Goal: Task Accomplishment & Management: Use online tool/utility

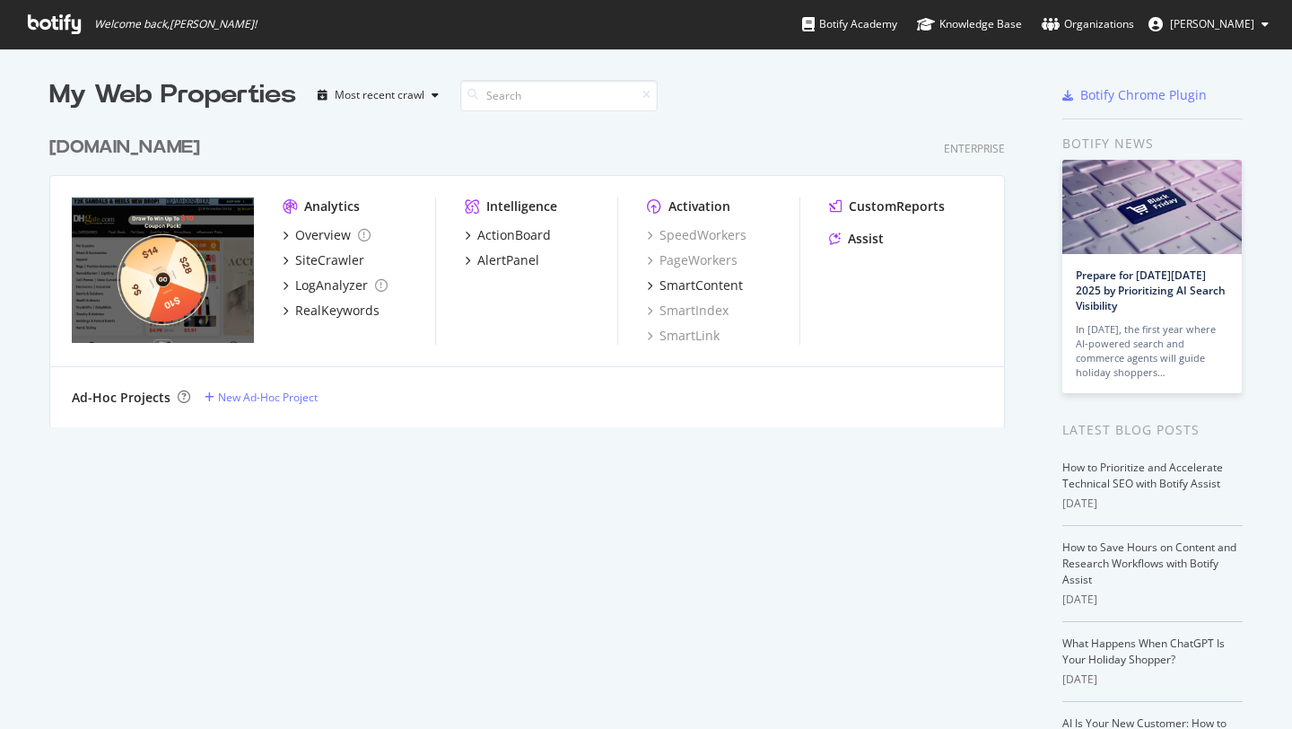
scroll to position [729, 1292]
click at [1258, 30] on button "ethan liu" at bounding box center [1208, 24] width 149 height 29
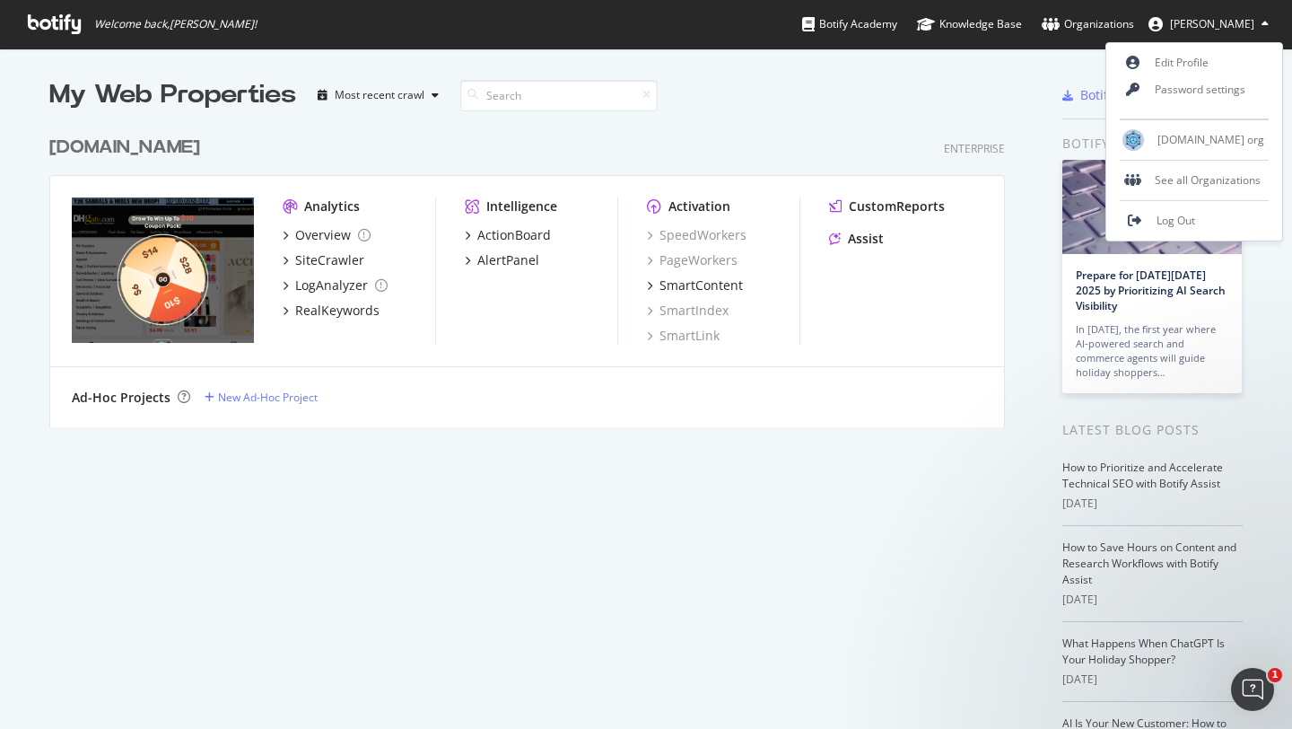
scroll to position [0, 0]
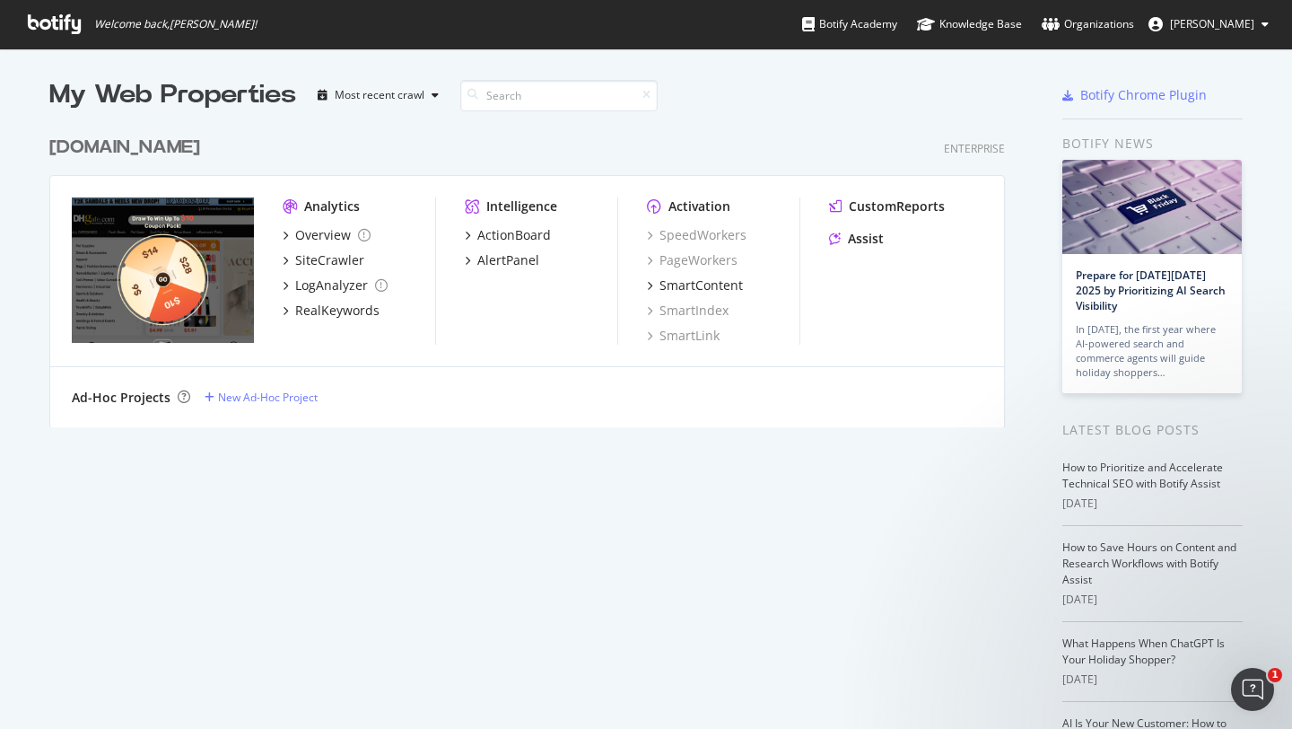
click at [854, 117] on div "[DOMAIN_NAME] Enterprise Analytics Overview SiteCrawler LogAnalyzer RealKeyword…" at bounding box center [534, 270] width 970 height 314
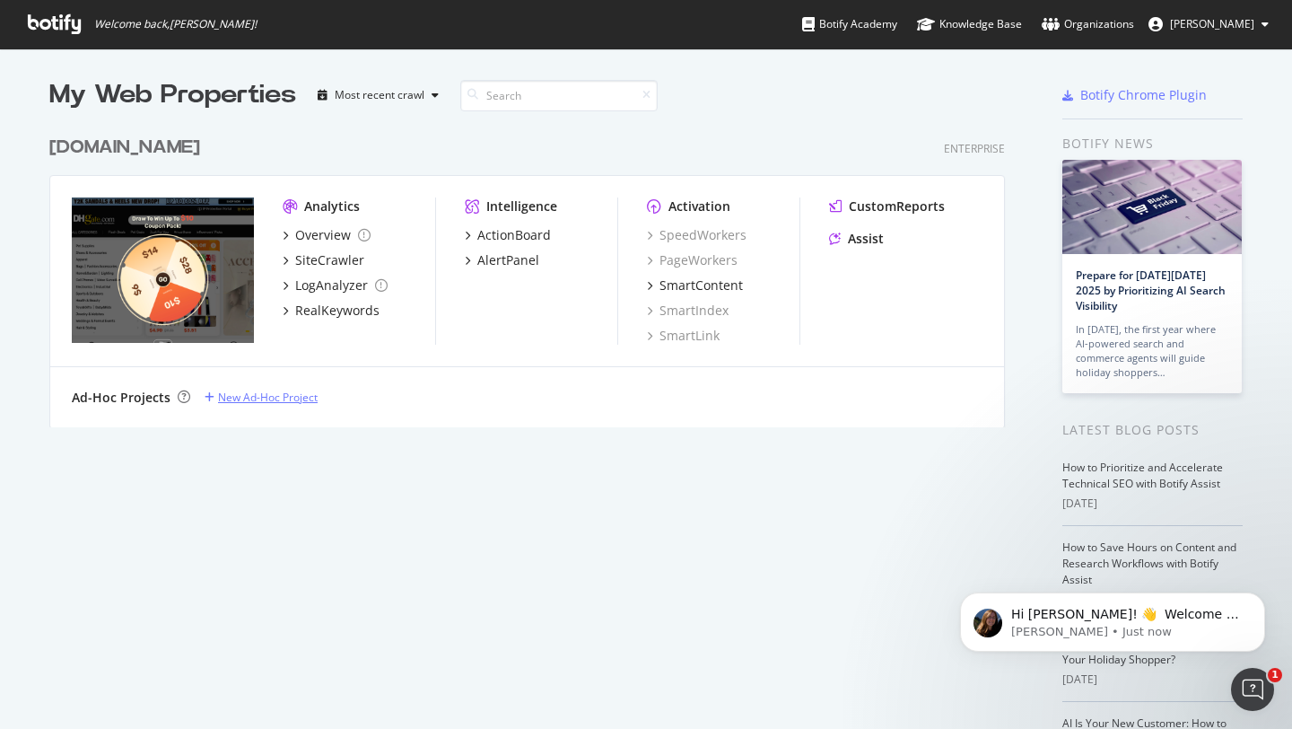
click at [299, 404] on div "New Ad-Hoc Project" at bounding box center [268, 396] width 100 height 15
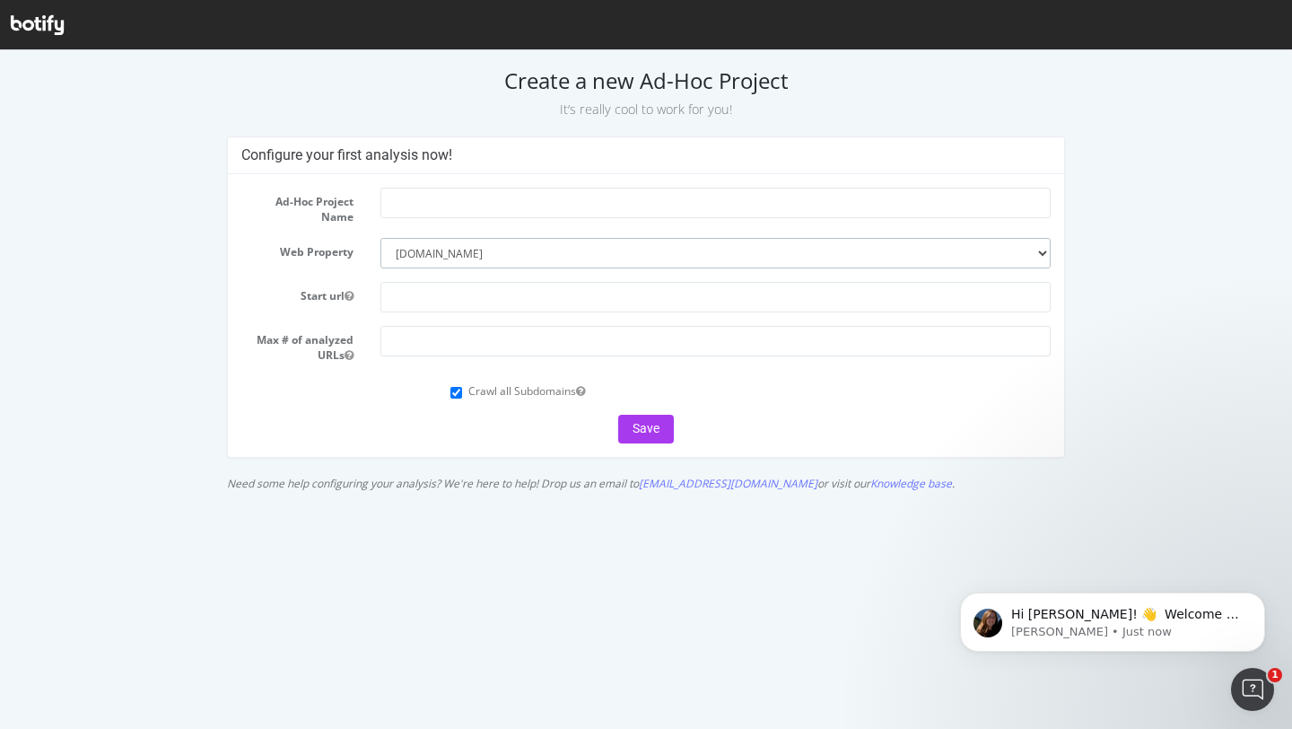
click at [437, 254] on select "--------- dhgate.com" at bounding box center [715, 253] width 670 height 31
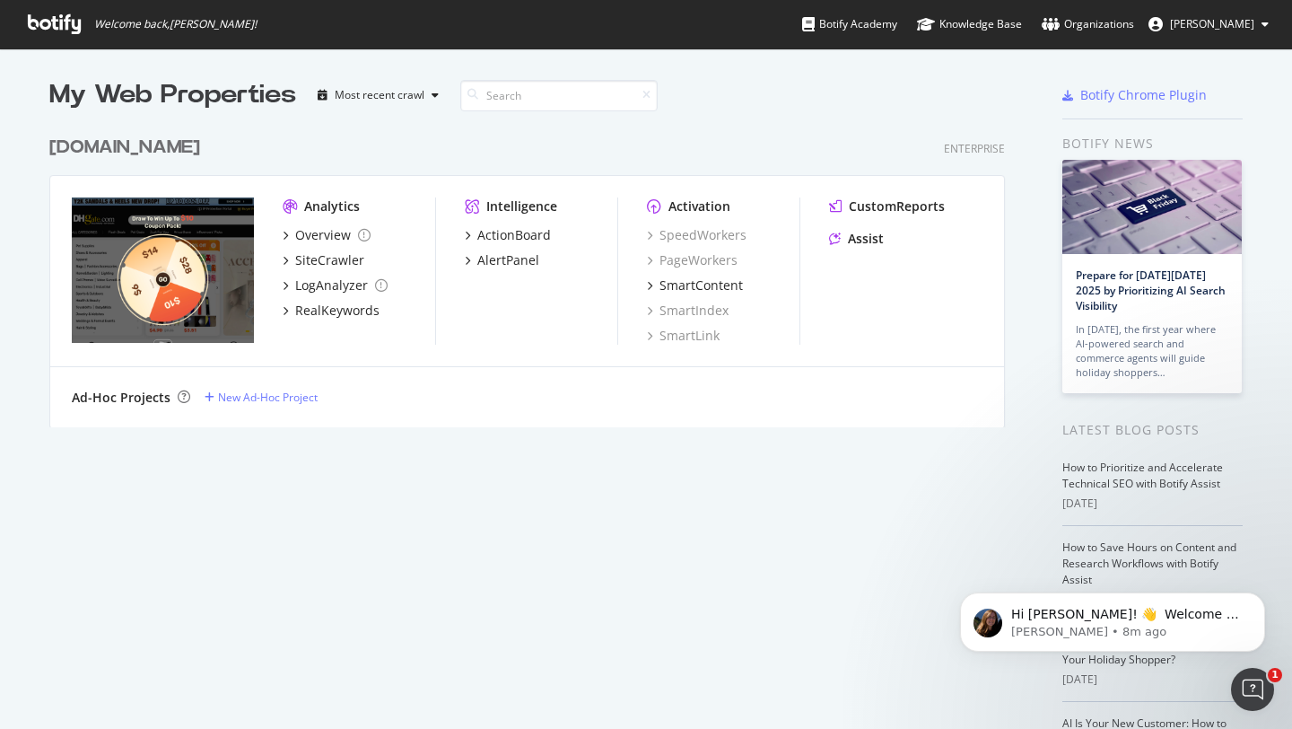
click at [642, 142] on div "dhgate.com Enterprise" at bounding box center [527, 148] width 956 height 26
click at [307, 231] on div "Overview" at bounding box center [323, 235] width 56 height 18
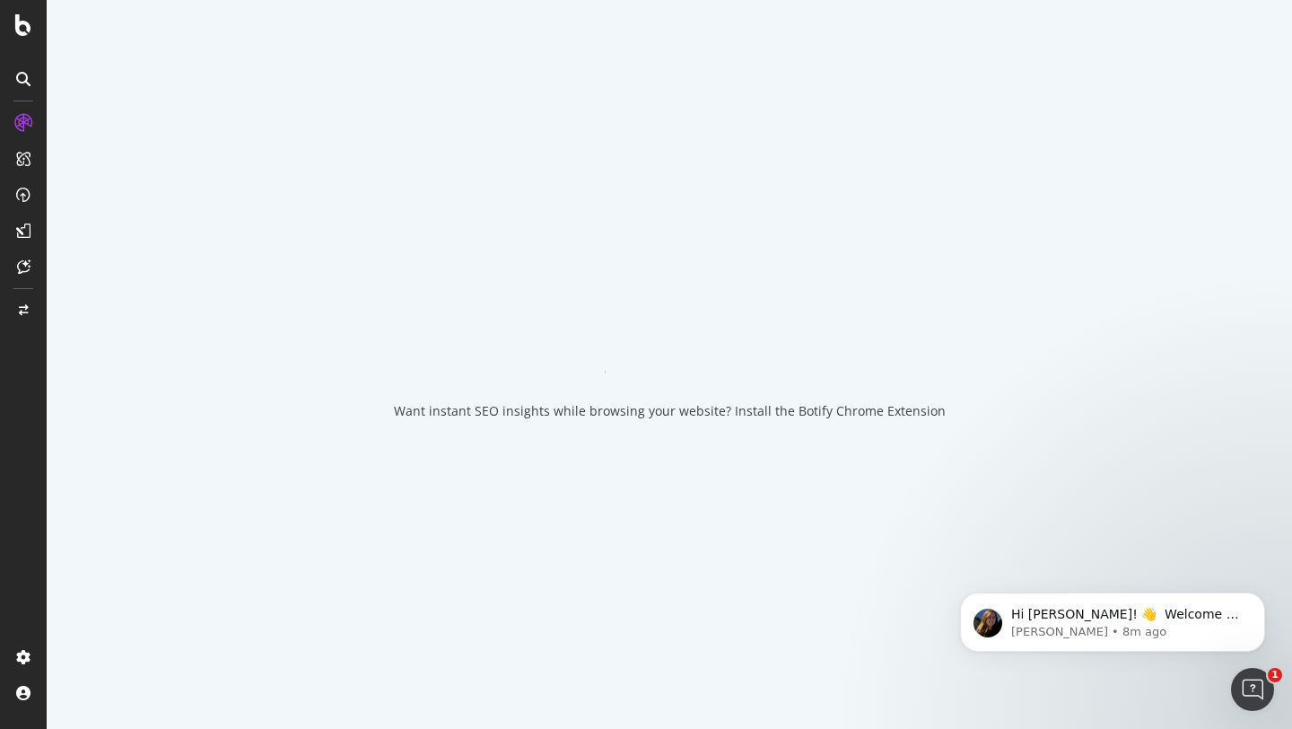
click at [582, 191] on div "Want instant SEO insights while browsing your website? Install the Botify Chrom…" at bounding box center [669, 364] width 1245 height 729
click at [659, 184] on div "Want instant SEO insights while browsing your website? Install the Botify Chrom…" at bounding box center [669, 364] width 1245 height 729
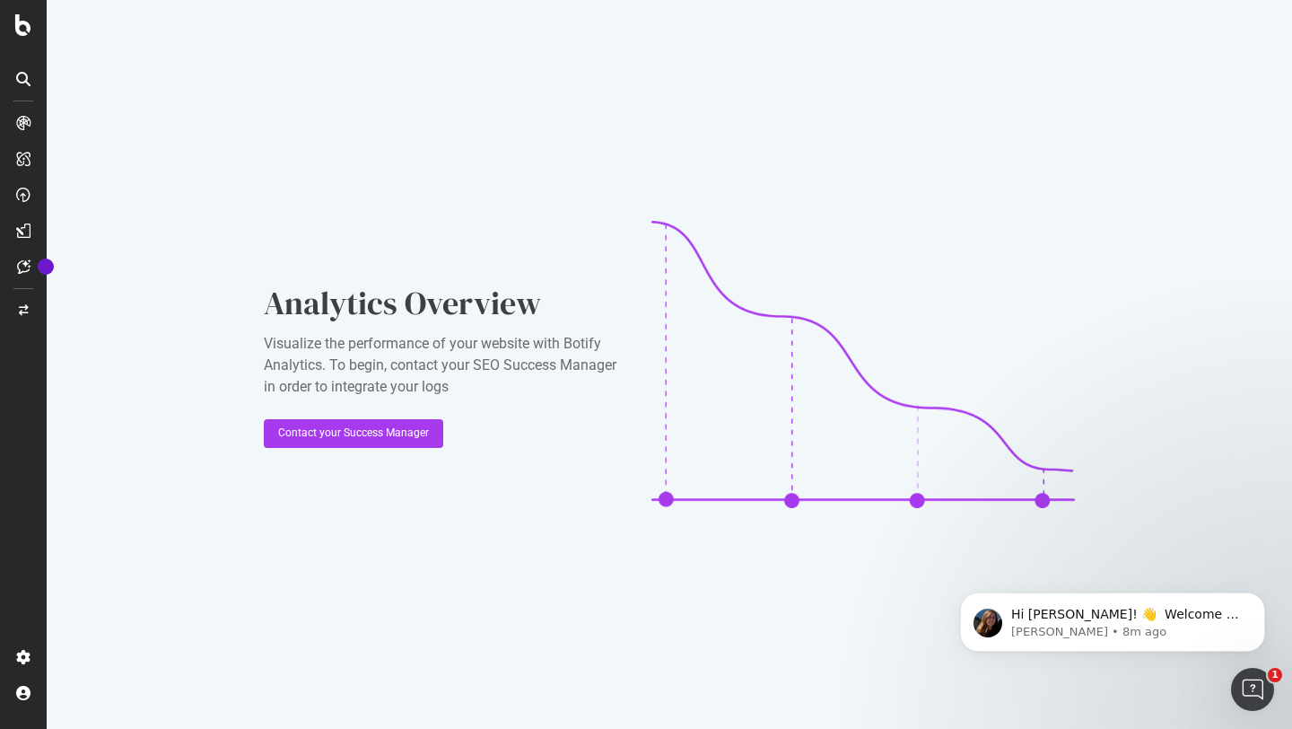
click at [28, 81] on icon at bounding box center [23, 79] width 14 height 14
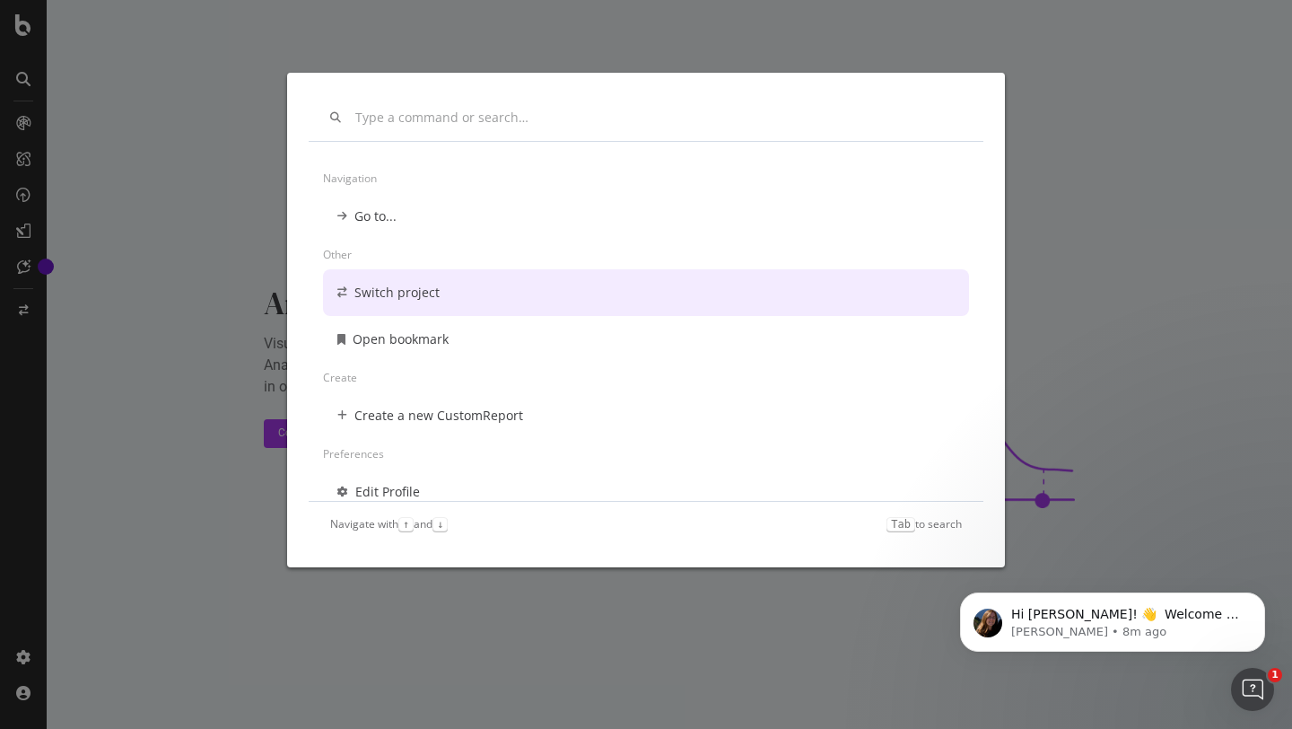
click at [151, 318] on div "Navigation Go to... Other Switch project Open bookmark Create Create a new Cust…" at bounding box center [646, 364] width 1292 height 729
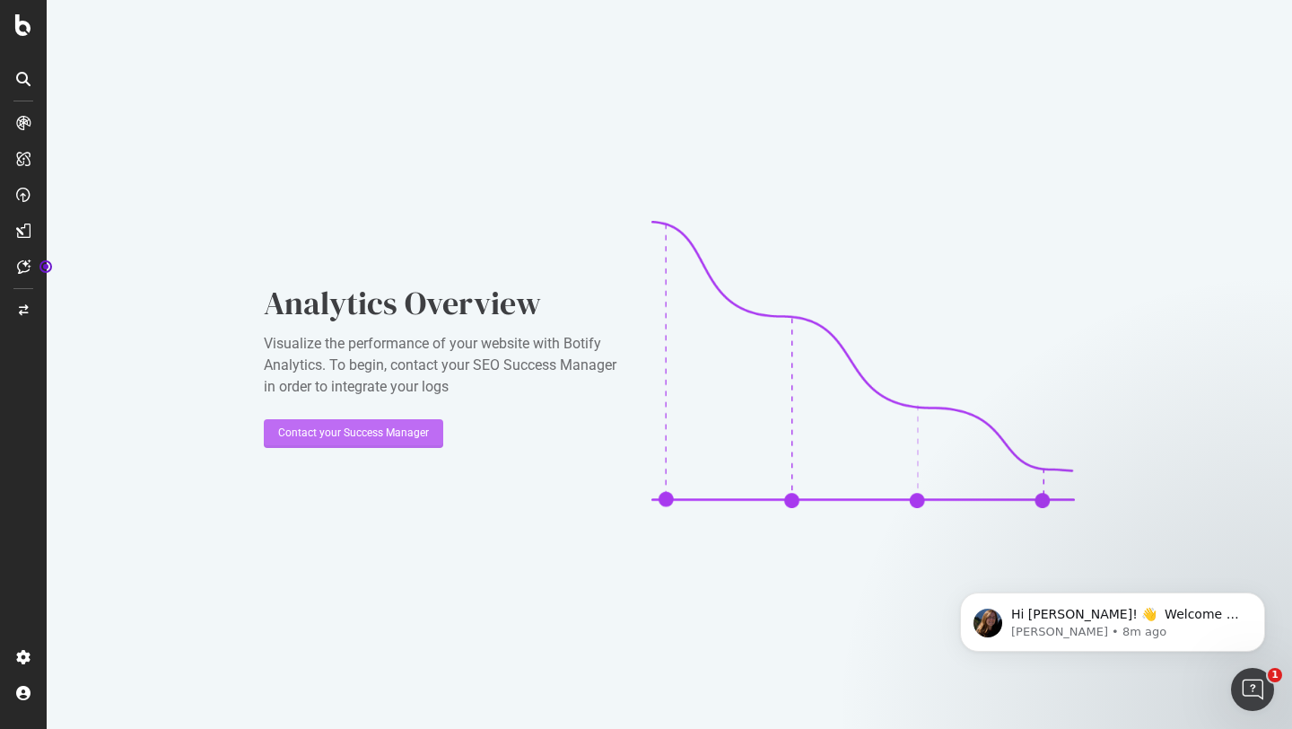
click at [301, 442] on div "Contact your Success Manager" at bounding box center [353, 433] width 151 height 27
click at [381, 434] on div "Contact your Success Manager" at bounding box center [353, 432] width 151 height 15
click at [772, 308] on img at bounding box center [862, 364] width 423 height 287
click at [330, 429] on div "Contact your Success Manager" at bounding box center [353, 432] width 151 height 15
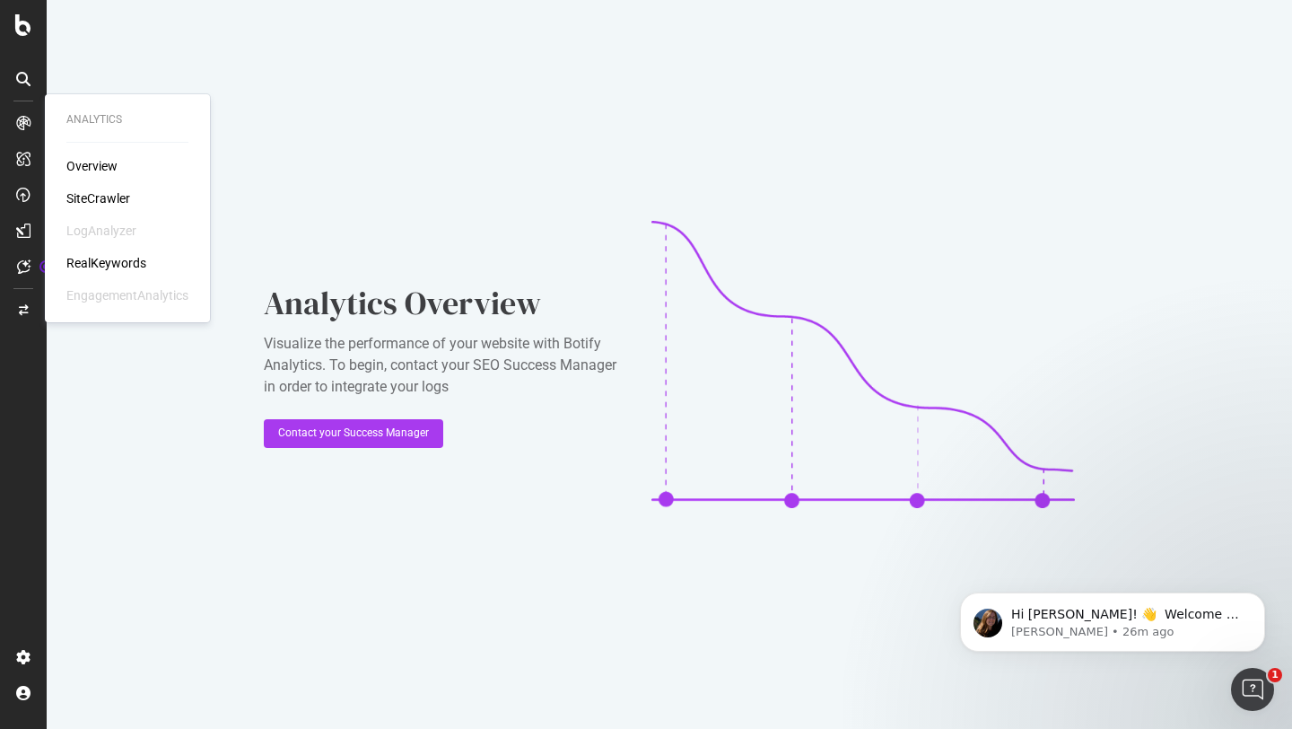
click at [86, 165] on div "Overview" at bounding box center [91, 166] width 51 height 18
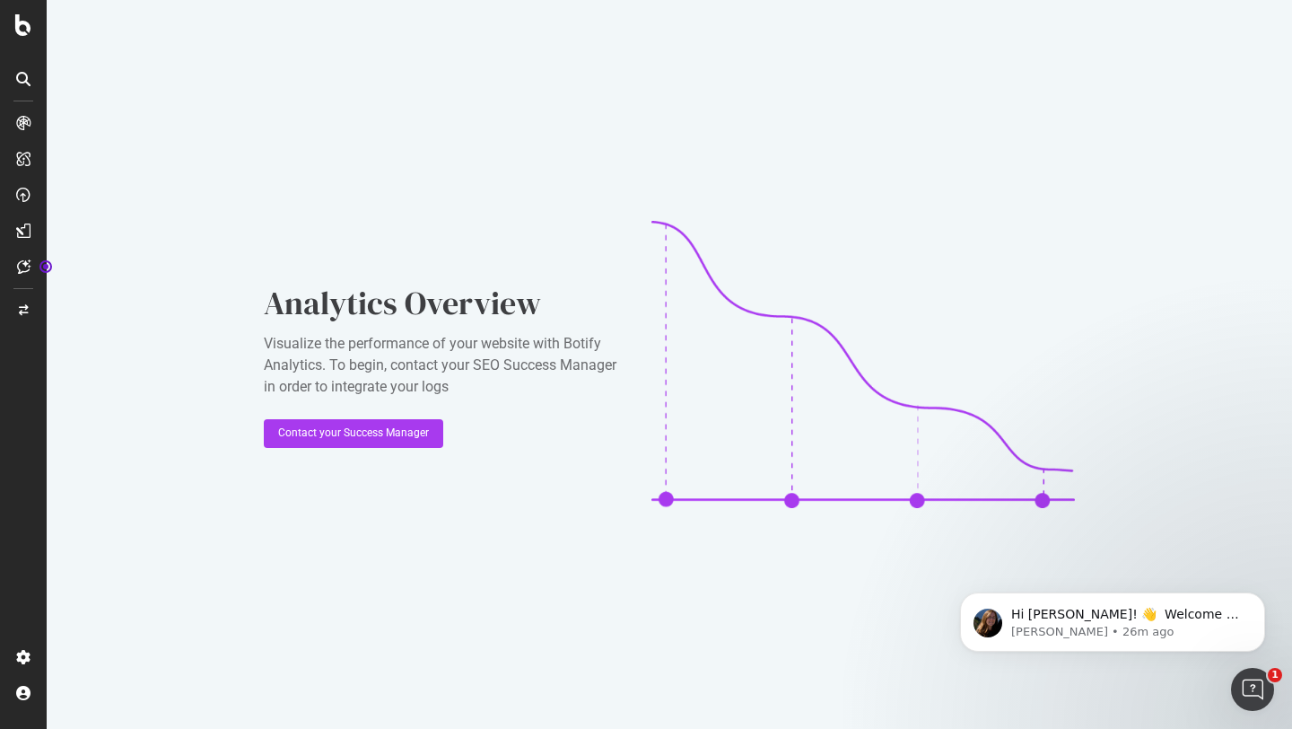
click at [27, 35] on icon at bounding box center [23, 25] width 16 height 22
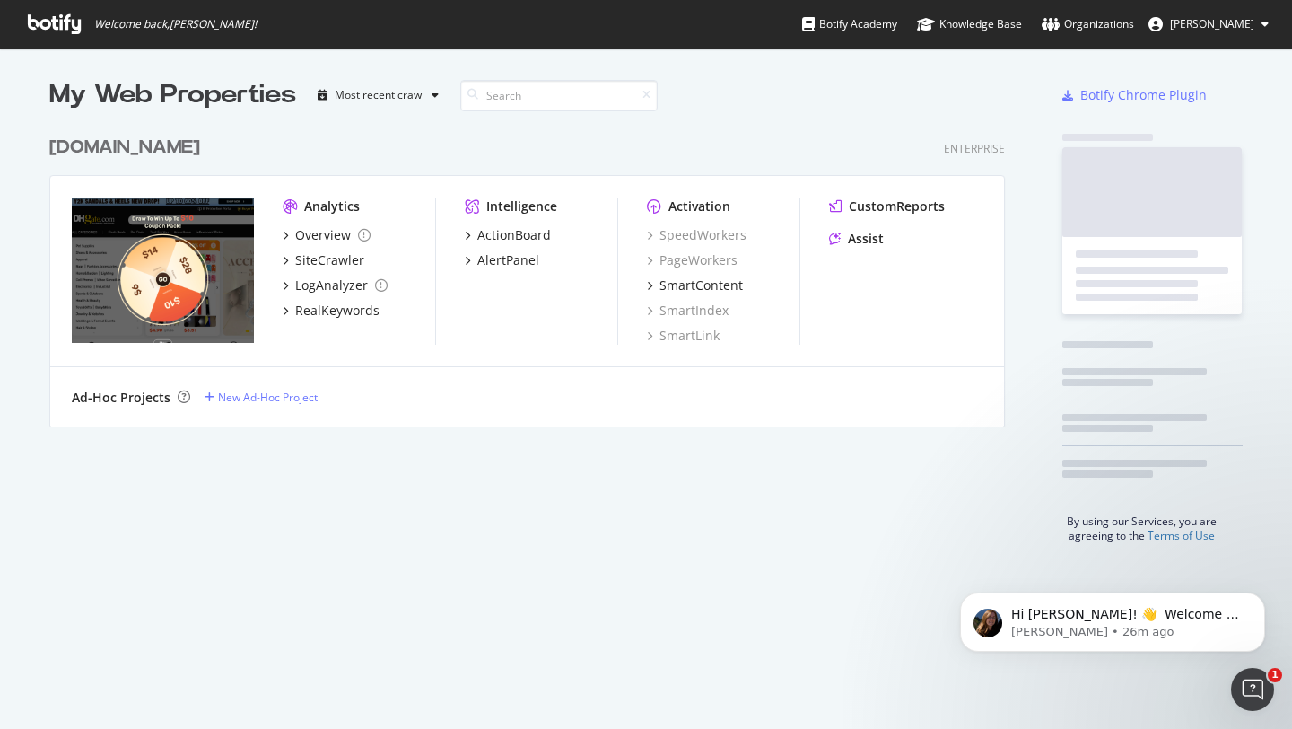
scroll to position [729, 1292]
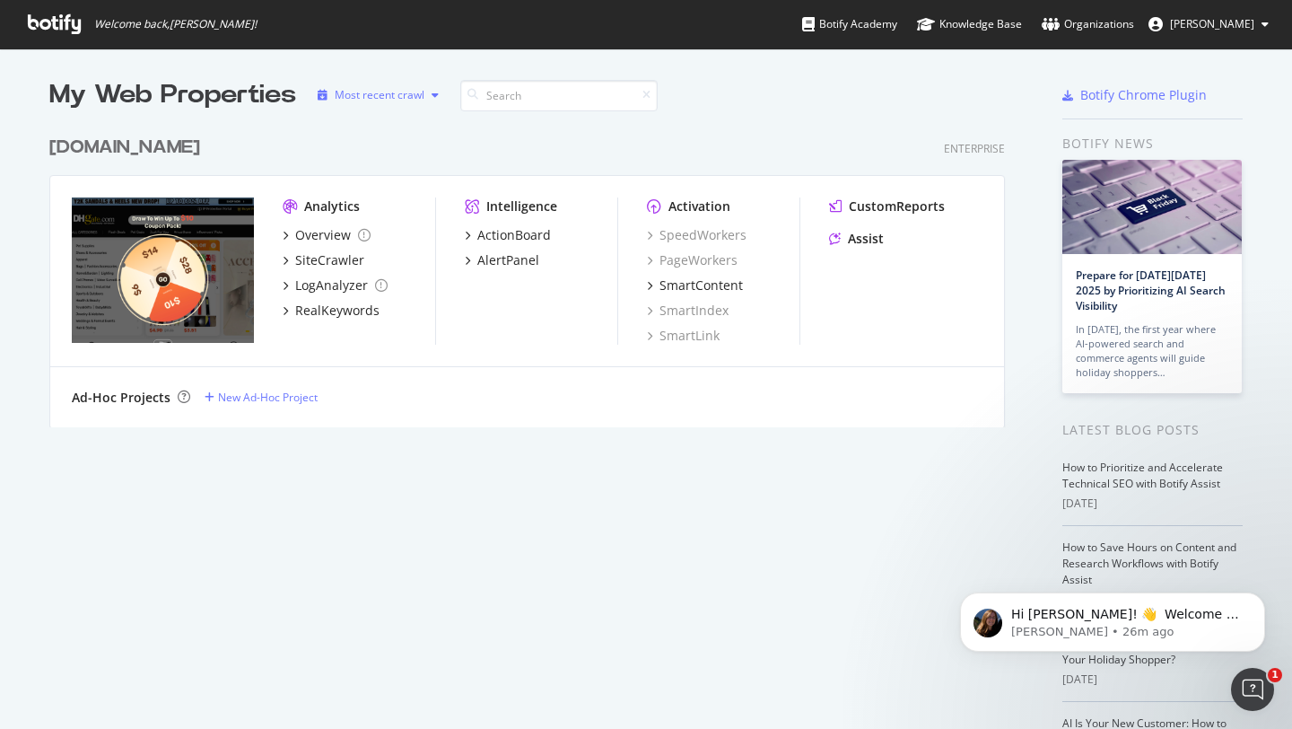
click at [411, 100] on div "Most recent crawl" at bounding box center [380, 95] width 90 height 11
click at [497, 100] on input at bounding box center [558, 95] width 197 height 31
click at [282, 397] on div "New Ad-Hoc Project" at bounding box center [268, 396] width 100 height 15
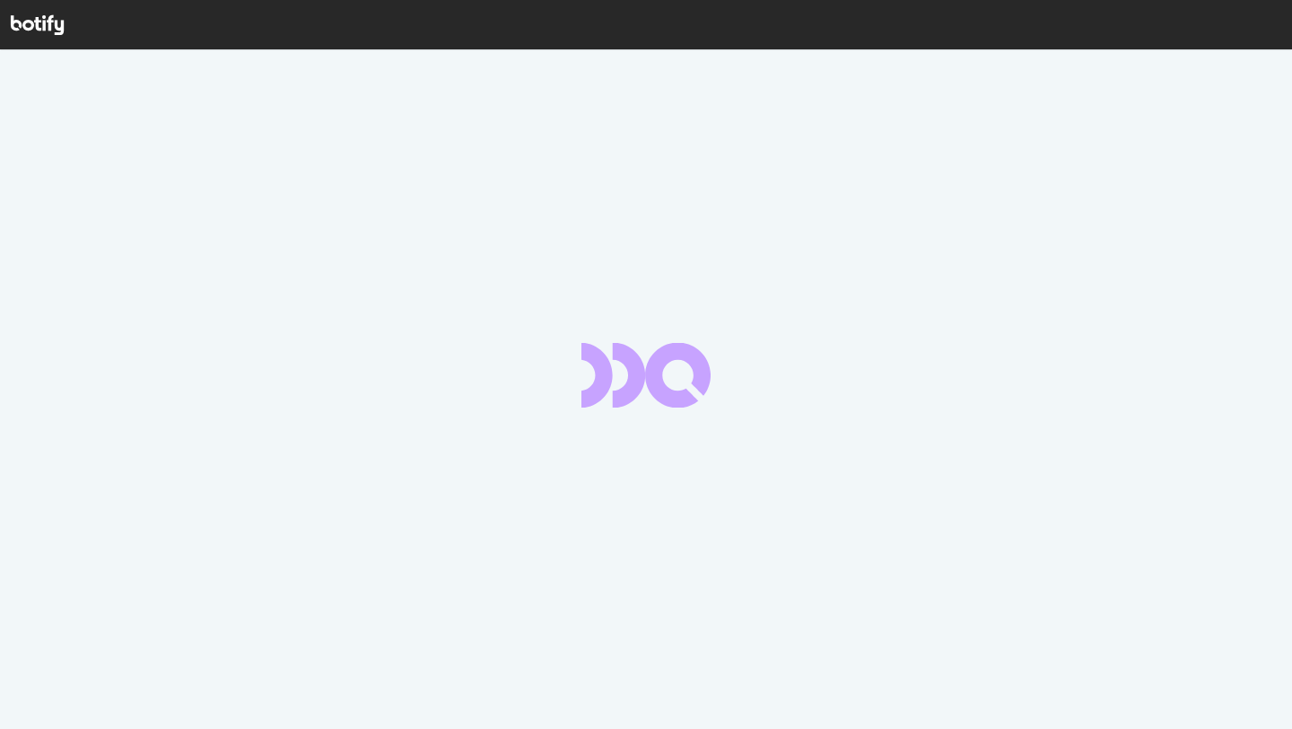
click at [504, 349] on div at bounding box center [646, 389] width 1292 height 678
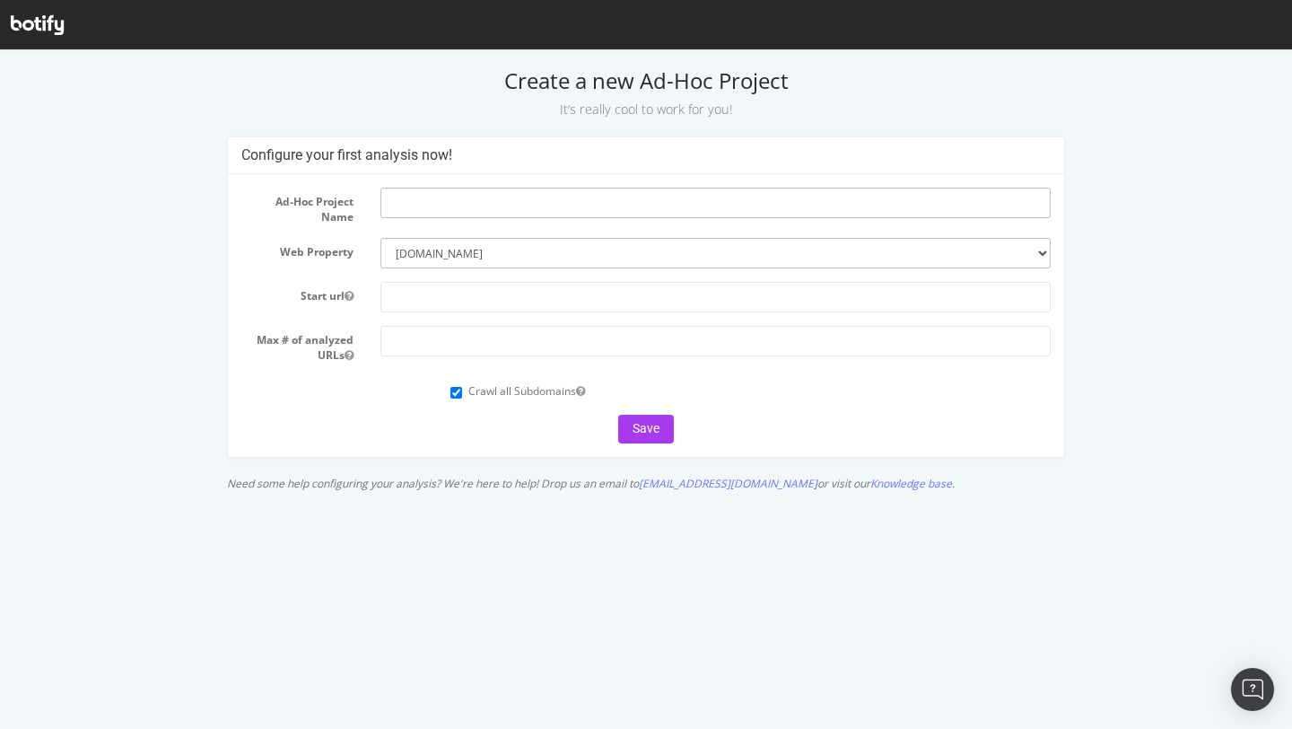
click at [533, 193] on input "text" at bounding box center [715, 203] width 670 height 31
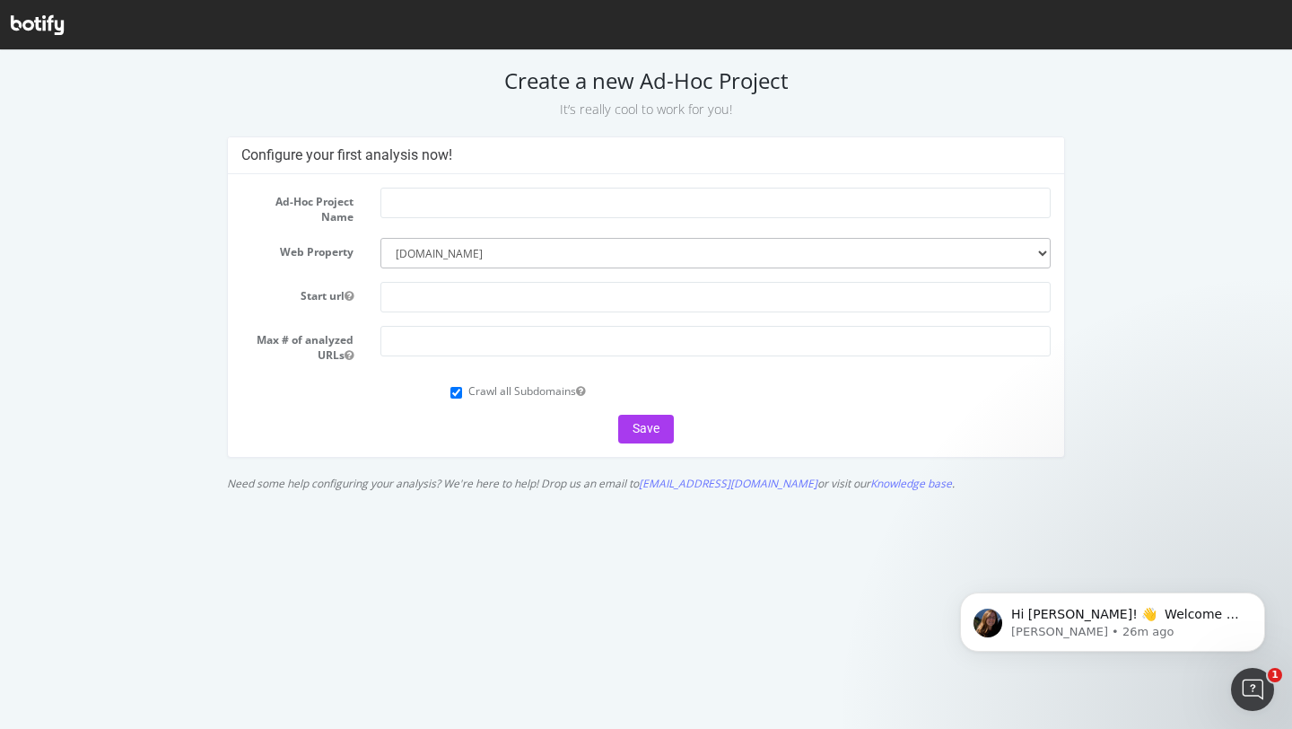
click at [476, 268] on form "Ad-Hoc Project Name Web Property --------- dhgate.com Start url Max # of analyz…" at bounding box center [646, 316] width 810 height 256
click at [510, 259] on select "--------- dhgate.com" at bounding box center [715, 253] width 670 height 31
click at [514, 304] on input "text" at bounding box center [715, 297] width 670 height 31
type input "smart.dhgate.com"
click at [495, 345] on input "number" at bounding box center [715, 341] width 670 height 31
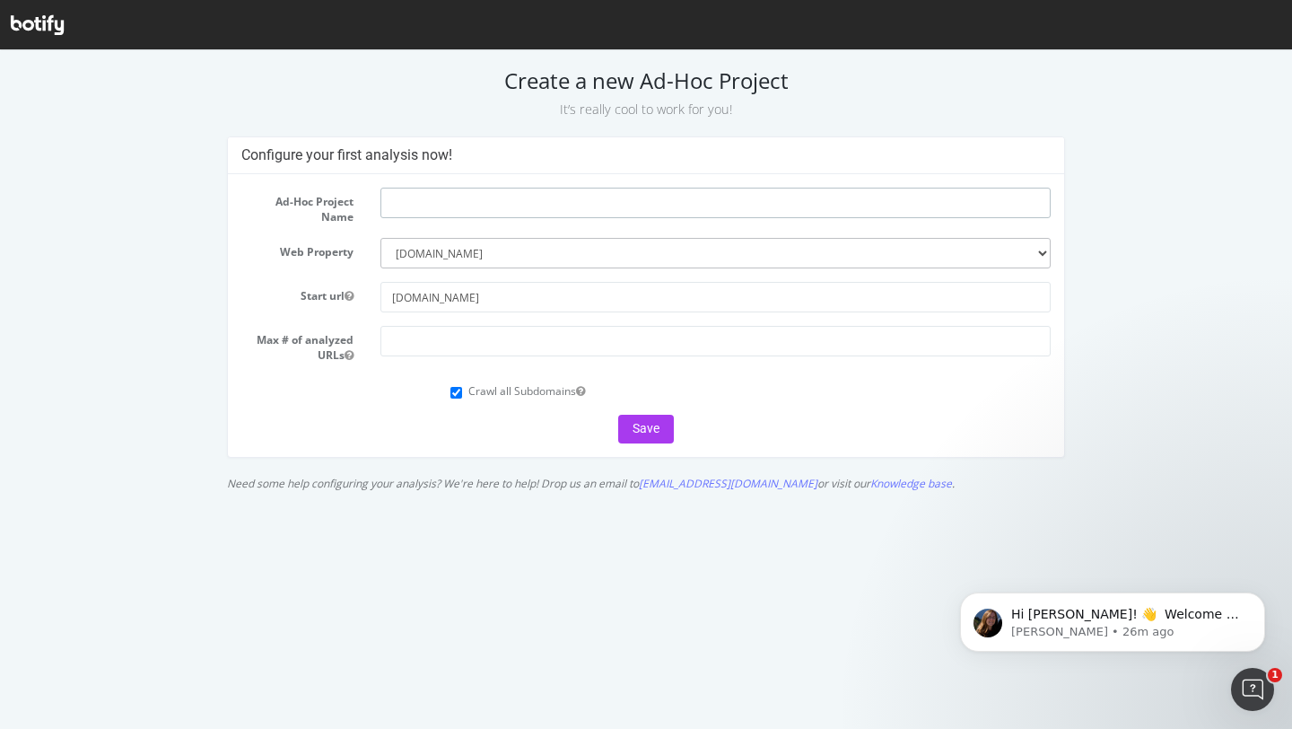
click at [485, 210] on input "text" at bounding box center [715, 203] width 670 height 31
type input "123"
click at [668, 419] on button "Save" at bounding box center [646, 429] width 56 height 29
click at [650, 334] on input "number" at bounding box center [715, 341] width 670 height 31
click at [423, 344] on input "number" at bounding box center [715, 341] width 670 height 31
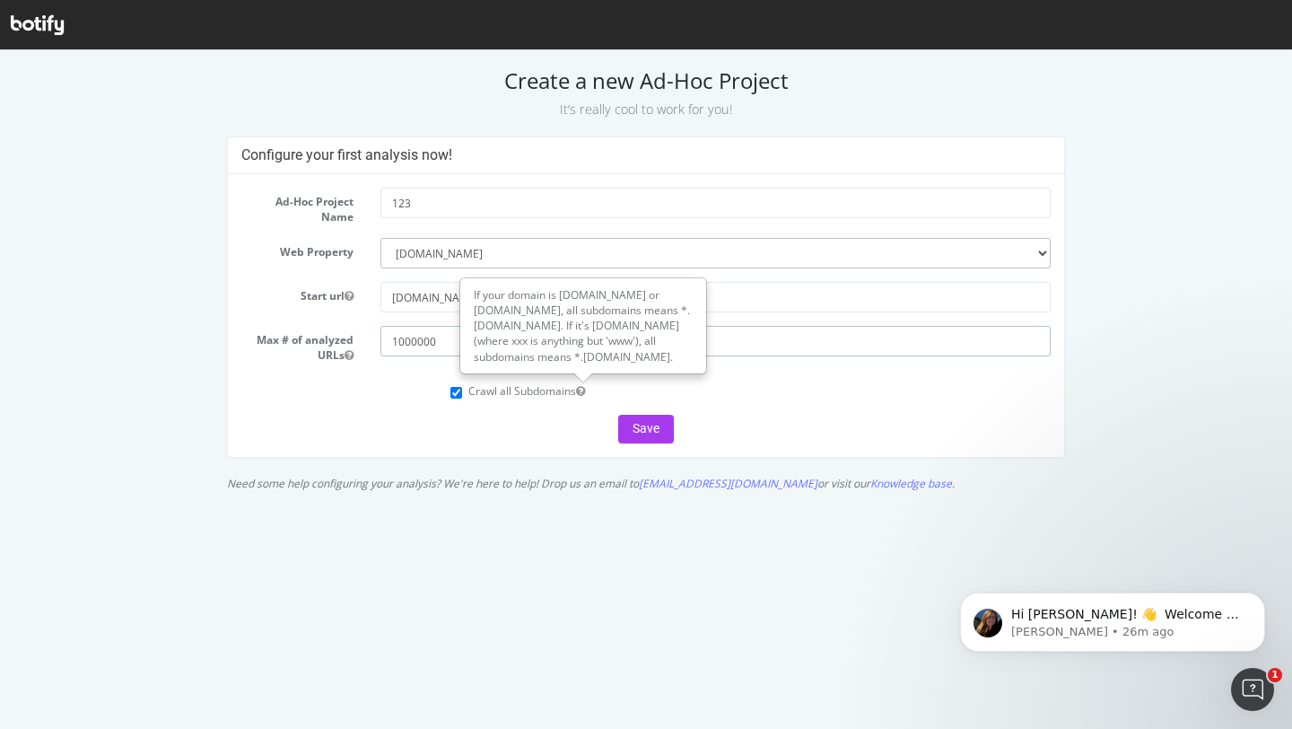
type input "1000000"
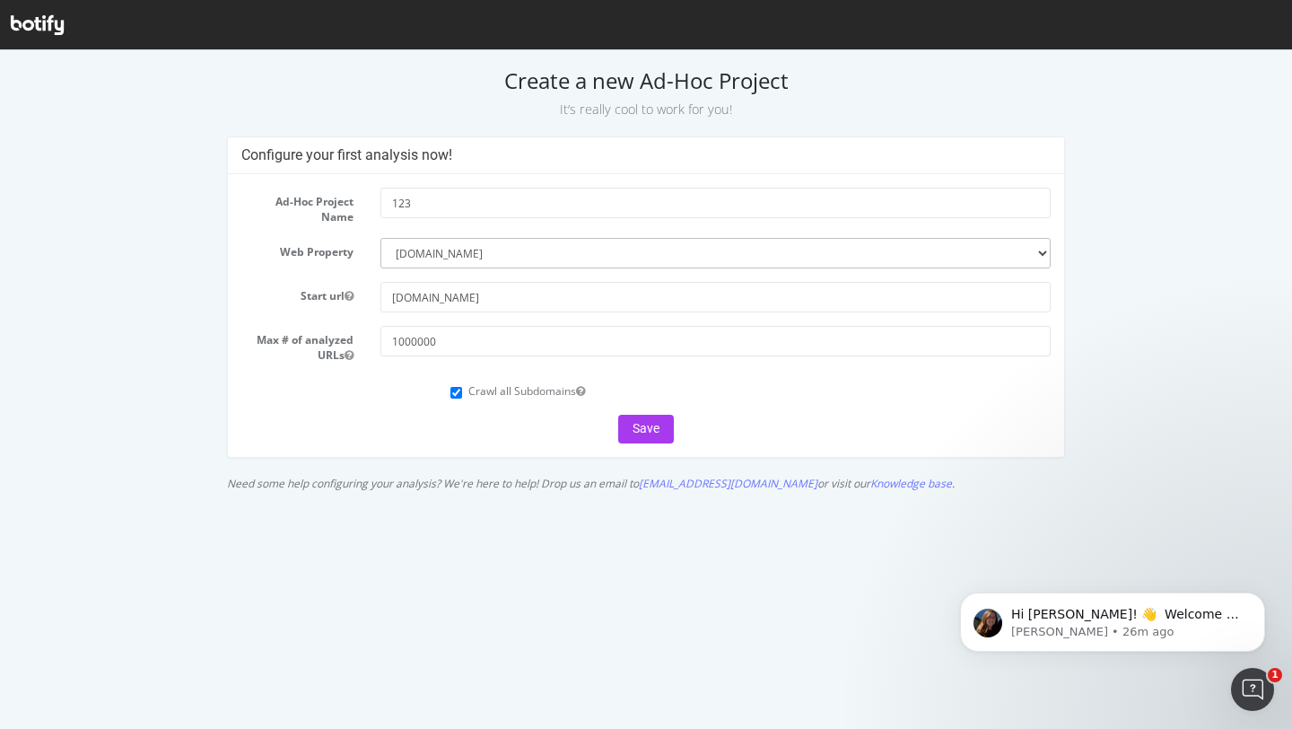
click at [644, 409] on form "Ad-Hoc Project Name 123 Web Property --------- dhgate.com Start url smart.dhgat…" at bounding box center [646, 316] width 810 height 256
click at [643, 416] on button "Save" at bounding box center [646, 429] width 56 height 29
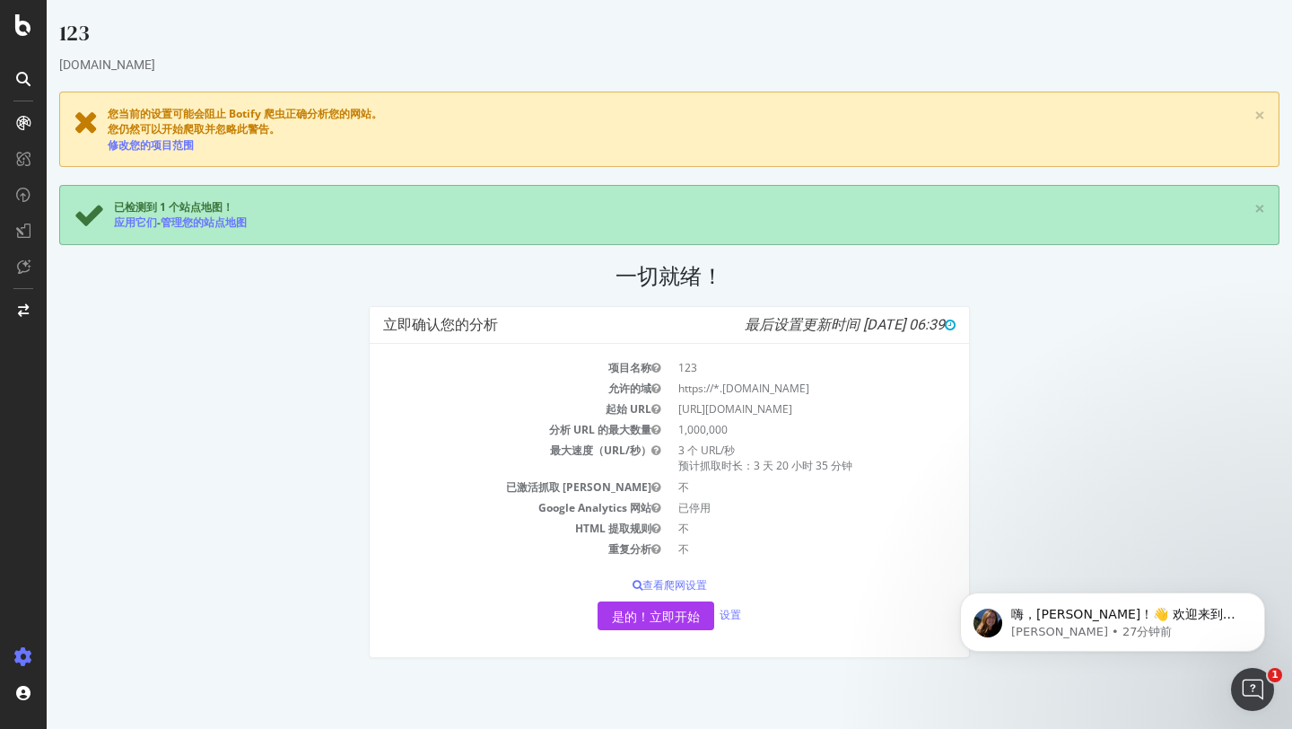
click at [363, 85] on div "123 [DOMAIN_NAME] 您当前的设置可能会阻止 Botify 爬虫正确分析您的网站。 您仍然可以开始爬取并忽略此警告。 修改您的项目范围 × 已检…" at bounding box center [669, 347] width 1245 height 658
click at [700, 590] on font "查看爬网设置" at bounding box center [674, 584] width 65 height 15
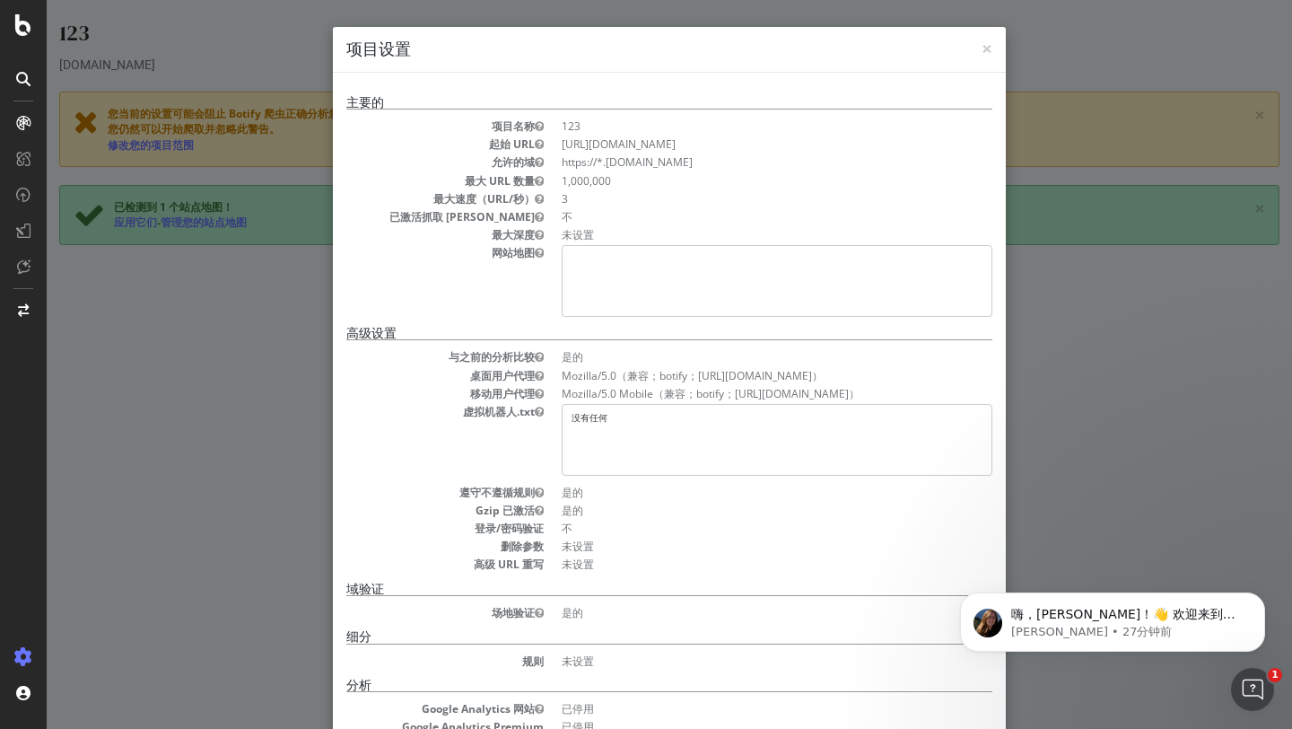
click at [679, 289] on pre at bounding box center [777, 281] width 431 height 72
click at [694, 258] on pre at bounding box center [777, 281] width 431 height 72
click at [713, 445] on pre "没有任何" at bounding box center [777, 440] width 431 height 72
click at [985, 41] on font "×" at bounding box center [987, 48] width 11 height 25
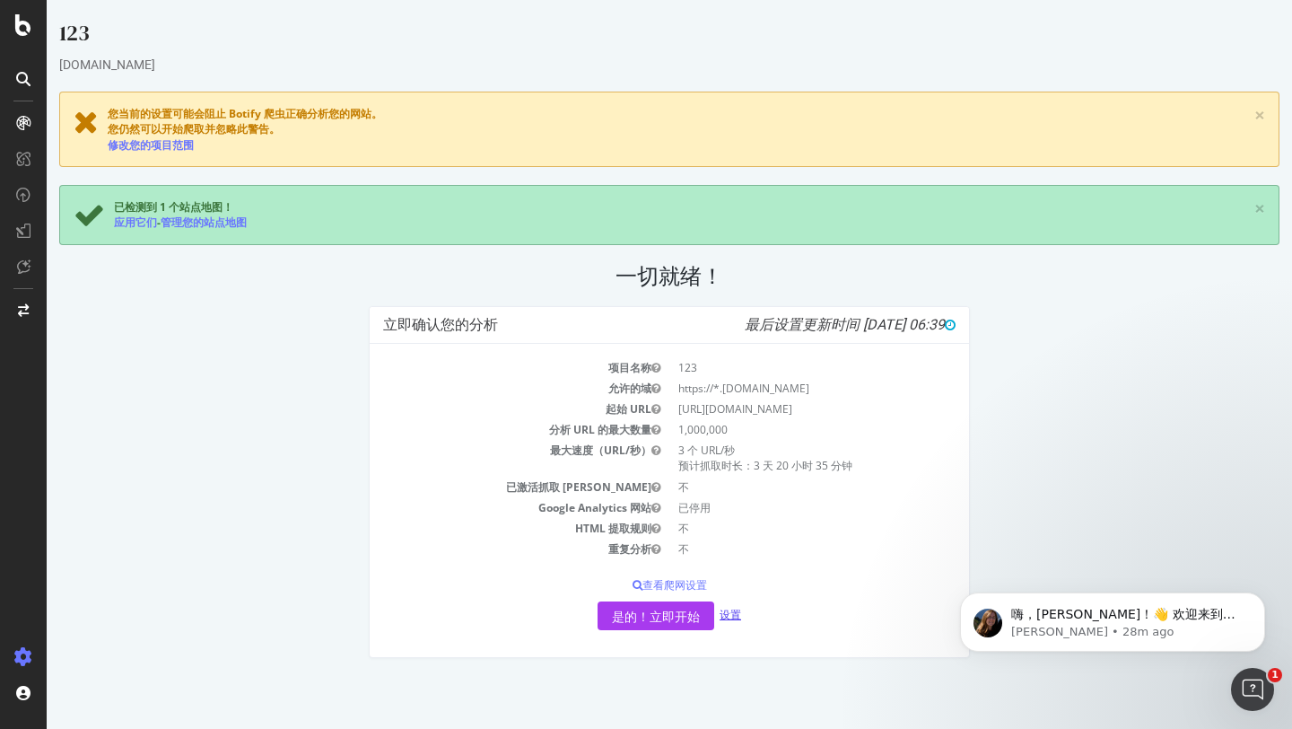
click at [738, 618] on font "设置" at bounding box center [731, 614] width 22 height 15
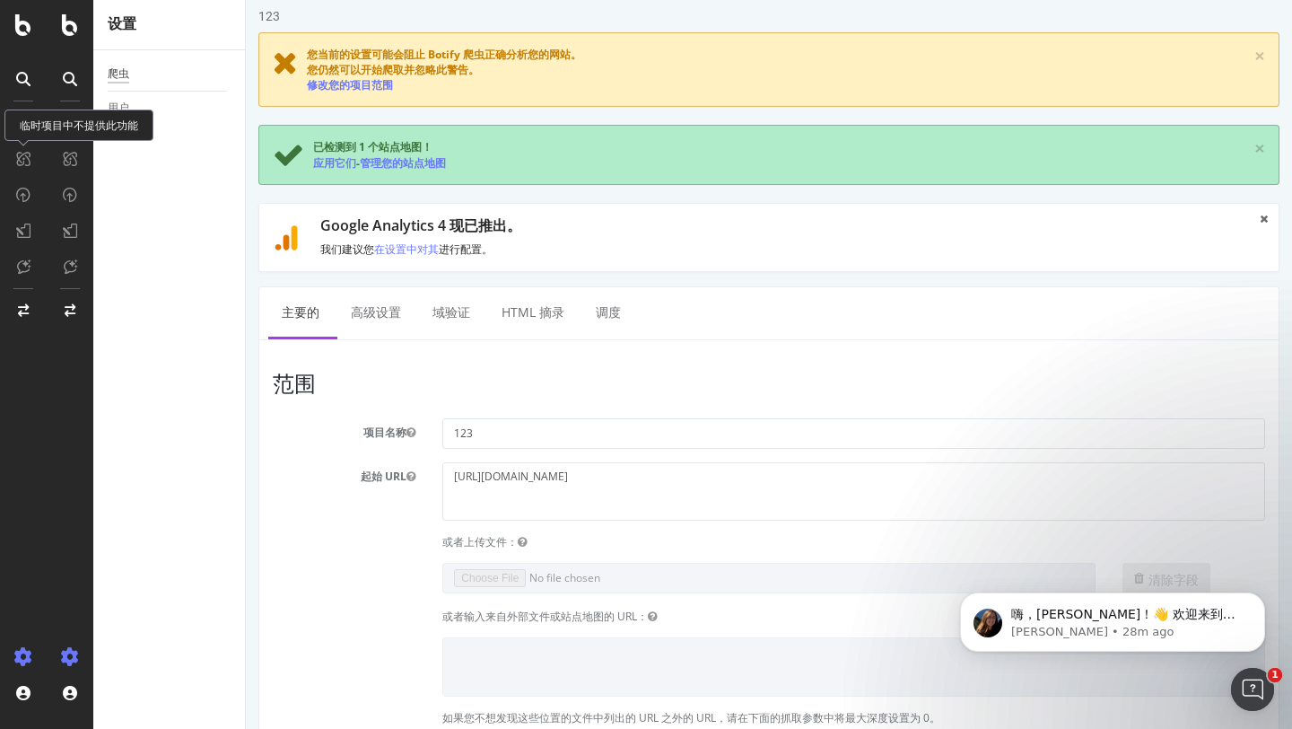
scroll to position [122, 0]
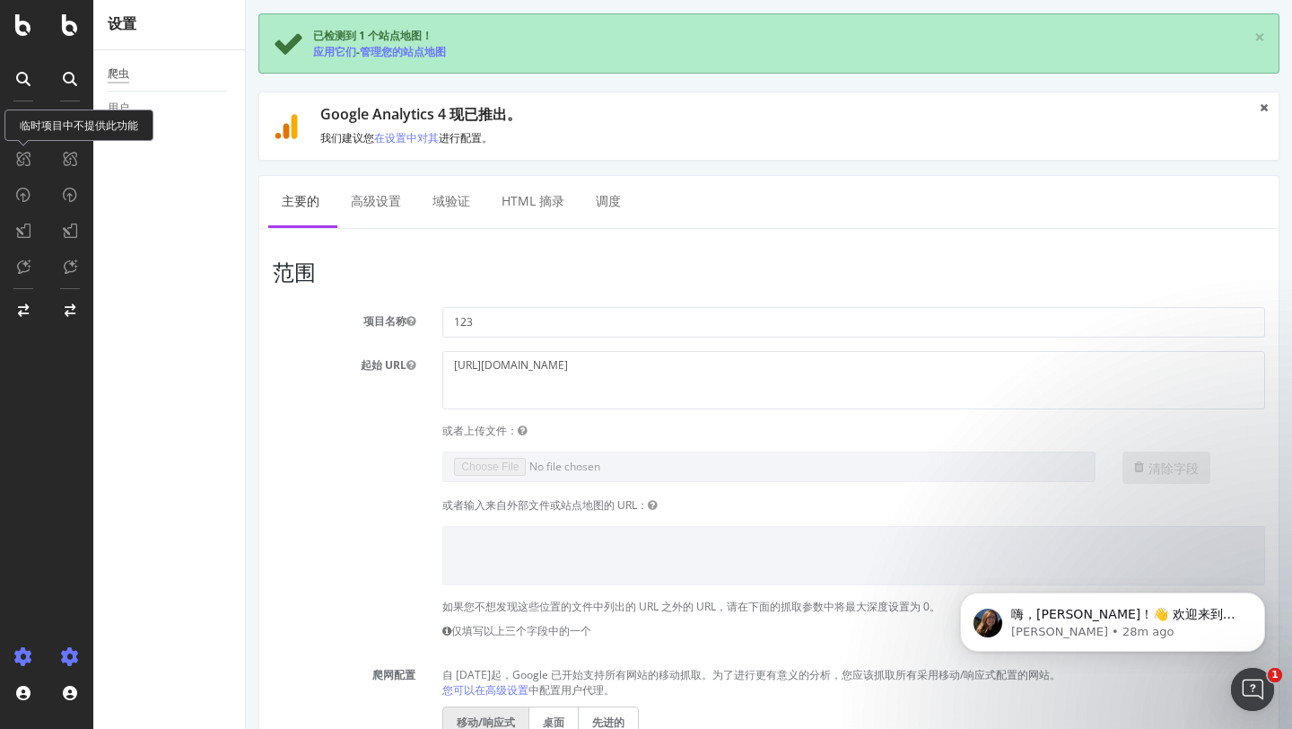
click at [639, 277] on h3 "范围" at bounding box center [769, 271] width 992 height 23
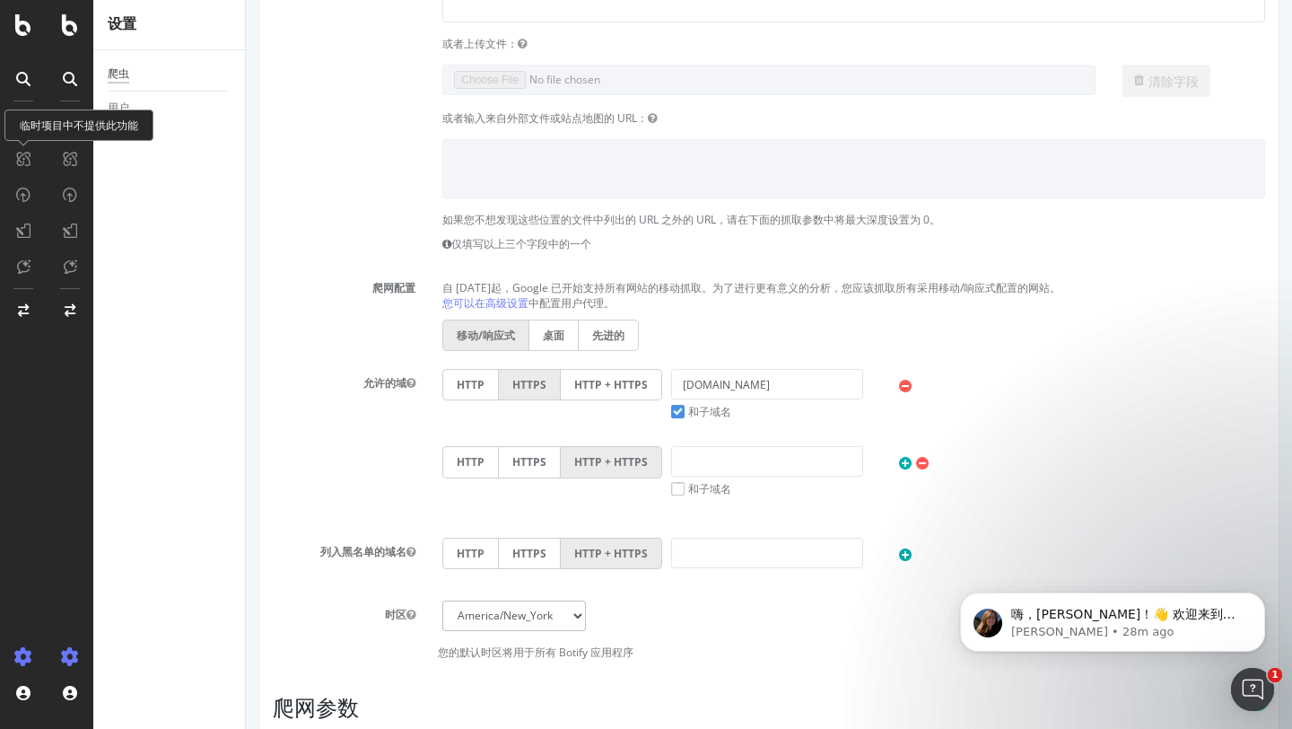
scroll to position [536, 0]
